Goal: Information Seeking & Learning: Learn about a topic

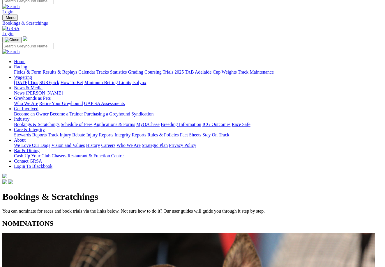
scroll to position [0, 1]
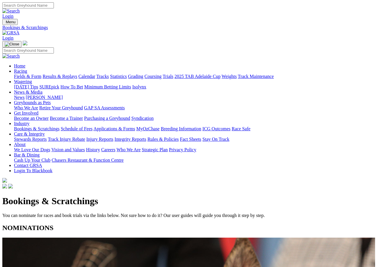
click at [26, 74] on link "Fields & Form" at bounding box center [27, 76] width 27 height 5
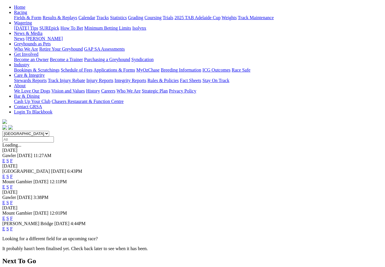
click at [5, 200] on link "E" at bounding box center [3, 202] width 3 height 5
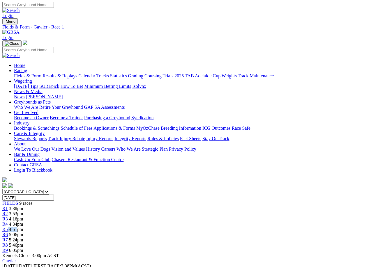
scroll to position [1, 1]
click at [209, 227] on div "R5 4:51pm" at bounding box center [192, 229] width 381 height 5
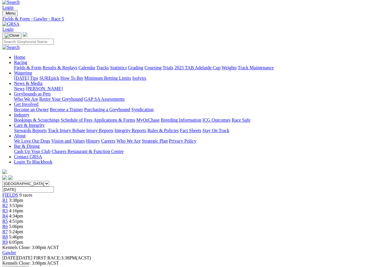
scroll to position [9, 1]
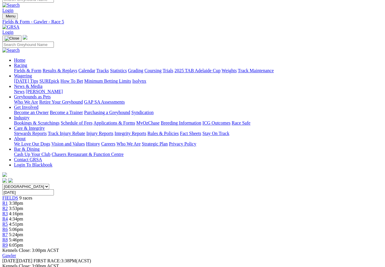
click at [23, 68] on link "Fields & Form" at bounding box center [27, 70] width 27 height 5
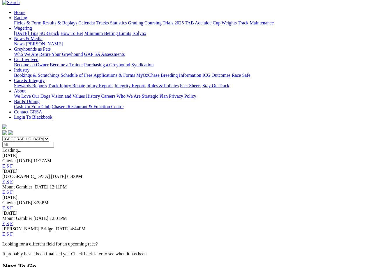
scroll to position [53, 1]
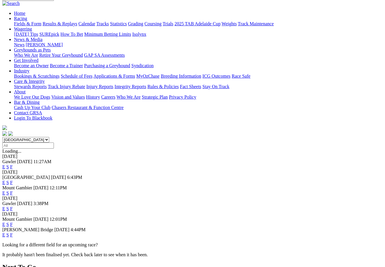
click at [13, 233] on link "F" at bounding box center [11, 235] width 3 height 5
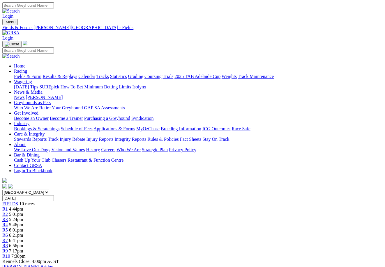
scroll to position [0, 4]
click at [25, 74] on link "Fields & Form" at bounding box center [27, 76] width 27 height 5
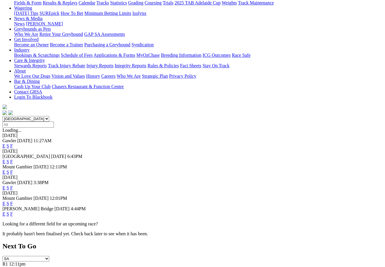
scroll to position [73, 3]
click at [13, 160] on link "F" at bounding box center [11, 162] width 3 height 5
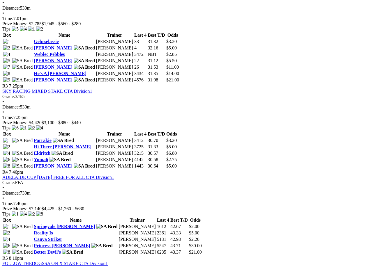
scroll to position [430, 0]
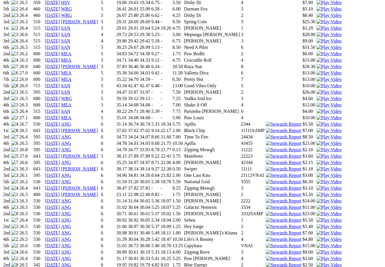
scroll to position [555, 0]
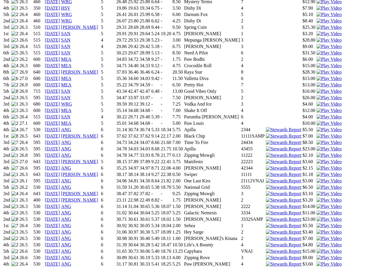
click at [266, 267] on img at bounding box center [284, 270] width 36 height 5
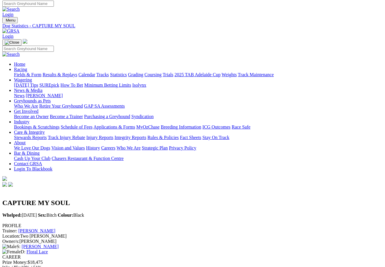
scroll to position [1, 2]
